Goal: Task Accomplishment & Management: Use online tool/utility

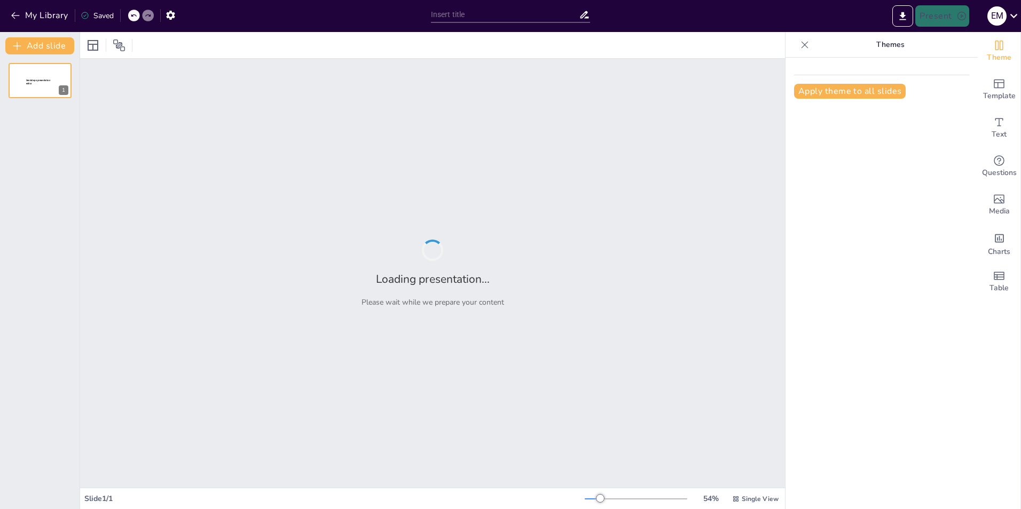
type input "Welcome to Our Learning Adventure: Exploring the Letter A"
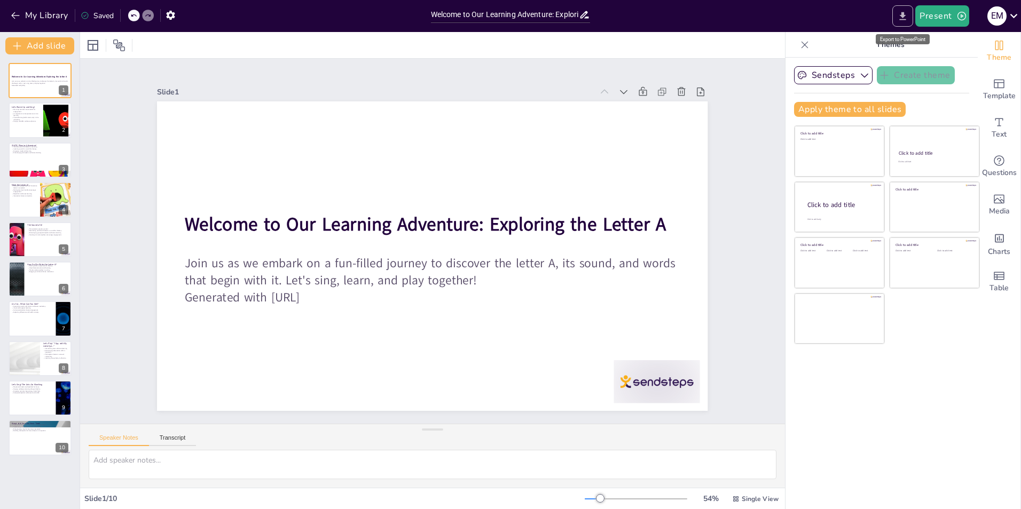
click at [904, 20] on icon "Export to PowerPoint" at bounding box center [902, 16] width 11 height 11
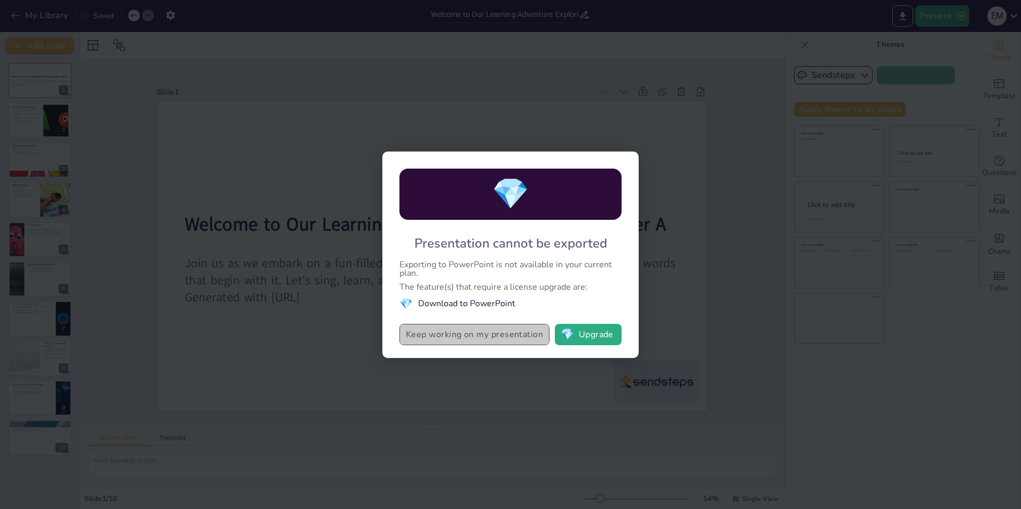
click at [498, 335] on button "Keep working on my presentation" at bounding box center [474, 334] width 150 height 21
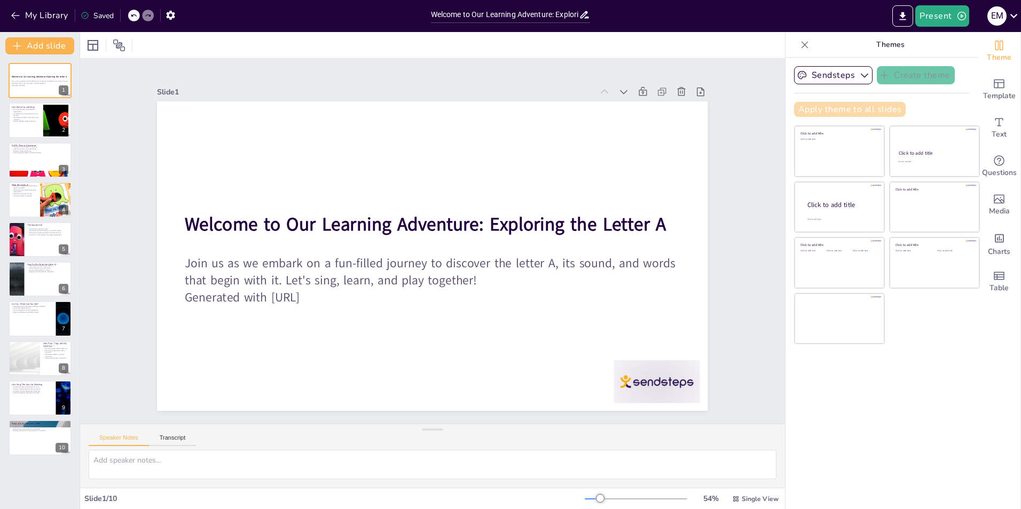
click at [851, 107] on button "Apply theme to all slides" at bounding box center [850, 109] width 112 height 15
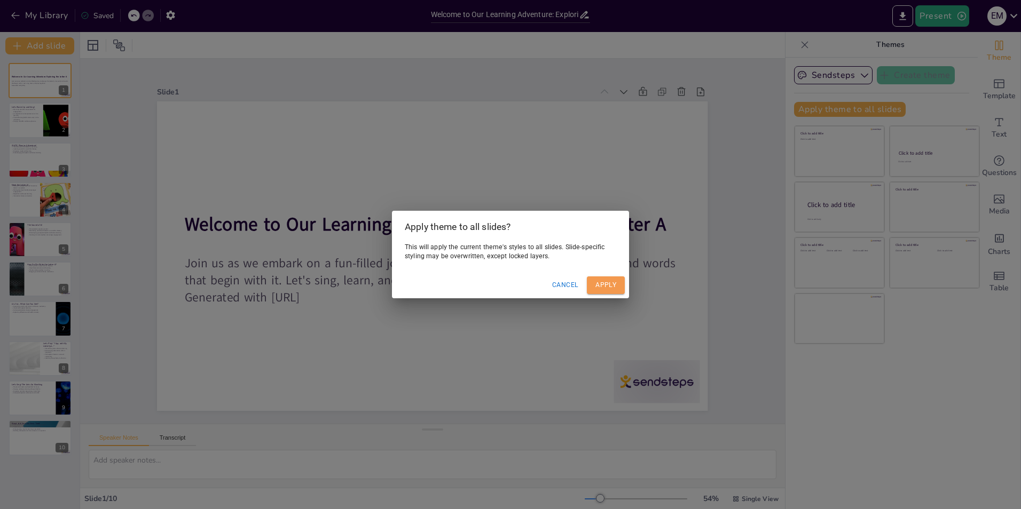
click at [606, 285] on button "Apply" at bounding box center [606, 286] width 38 height 18
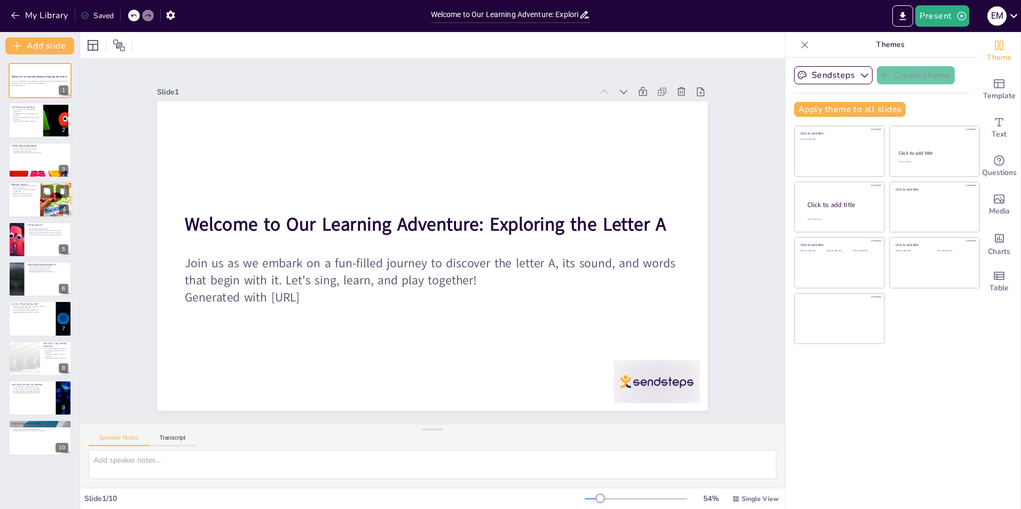
click at [47, 207] on div at bounding box center [56, 200] width 36 height 36
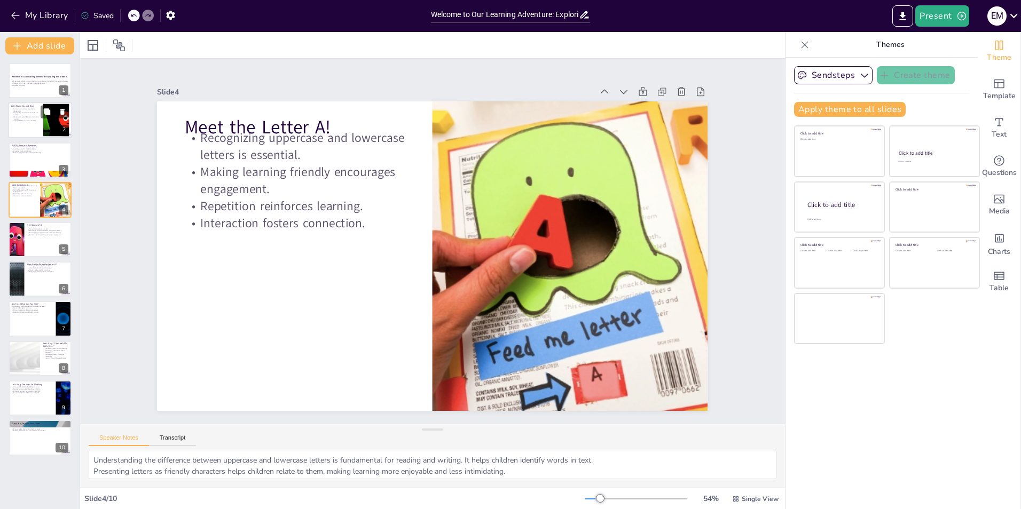
click at [35, 123] on div at bounding box center [40, 121] width 64 height 36
type textarea "Engaging students in warm-up activities helps to prepare them for learning. It …"
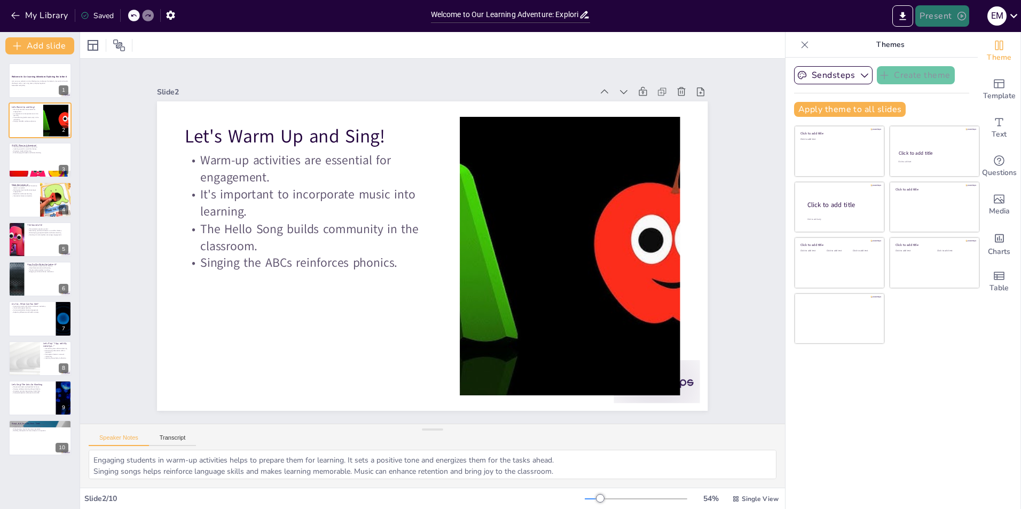
click at [929, 13] on button "Present" at bounding box center [941, 15] width 53 height 21
click at [903, 14] on div at bounding box center [510, 254] width 1021 height 509
click at [903, 14] on icon "Export to PowerPoint" at bounding box center [903, 16] width 6 height 8
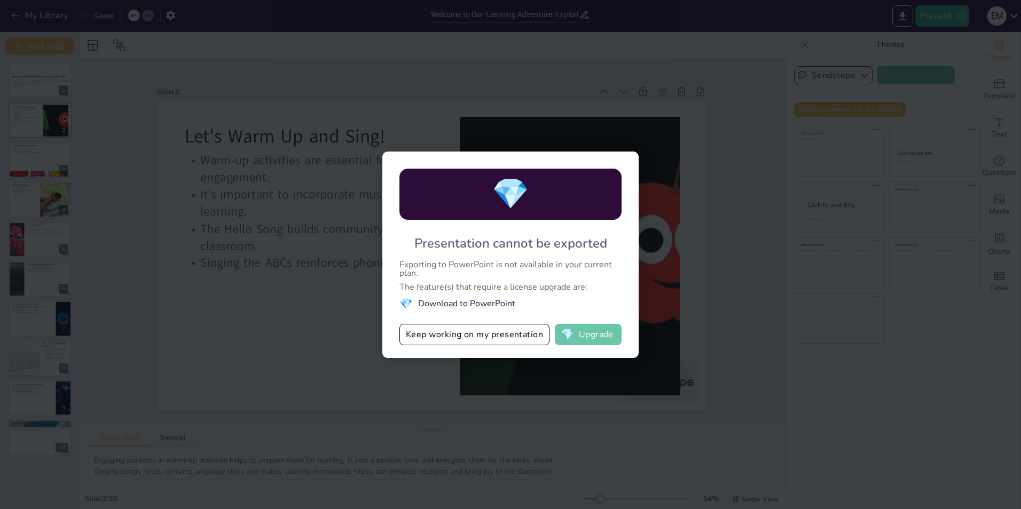
click at [598, 328] on button "💎 Upgrade" at bounding box center [588, 334] width 67 height 21
